Goal: Go to known website: Access a specific website the user already knows

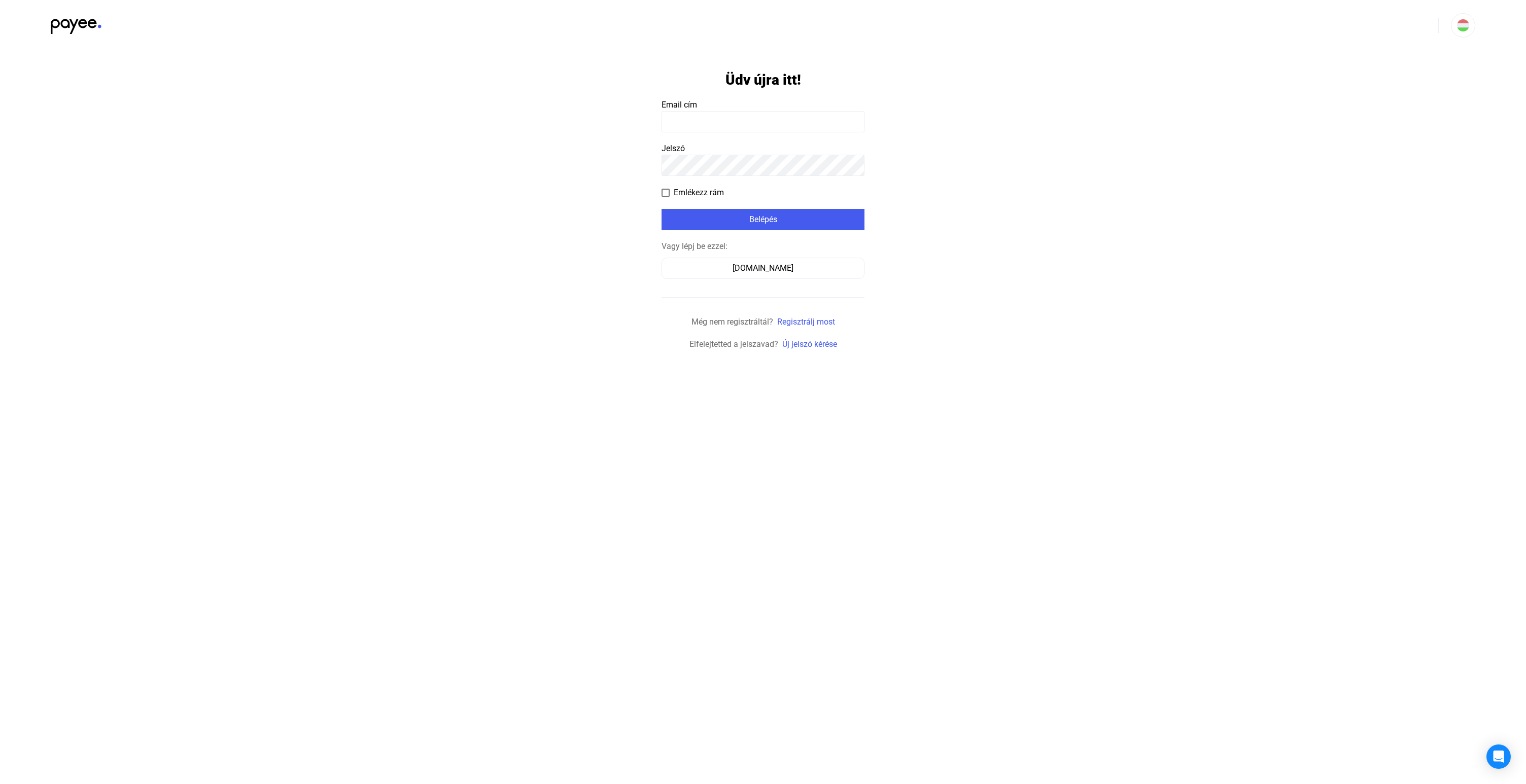
click at [789, 116] on input at bounding box center [763, 122] width 203 height 21
click at [762, 260] on button "[DOMAIN_NAME]" at bounding box center [763, 268] width 203 height 21
